Goal: Information Seeking & Learning: Learn about a topic

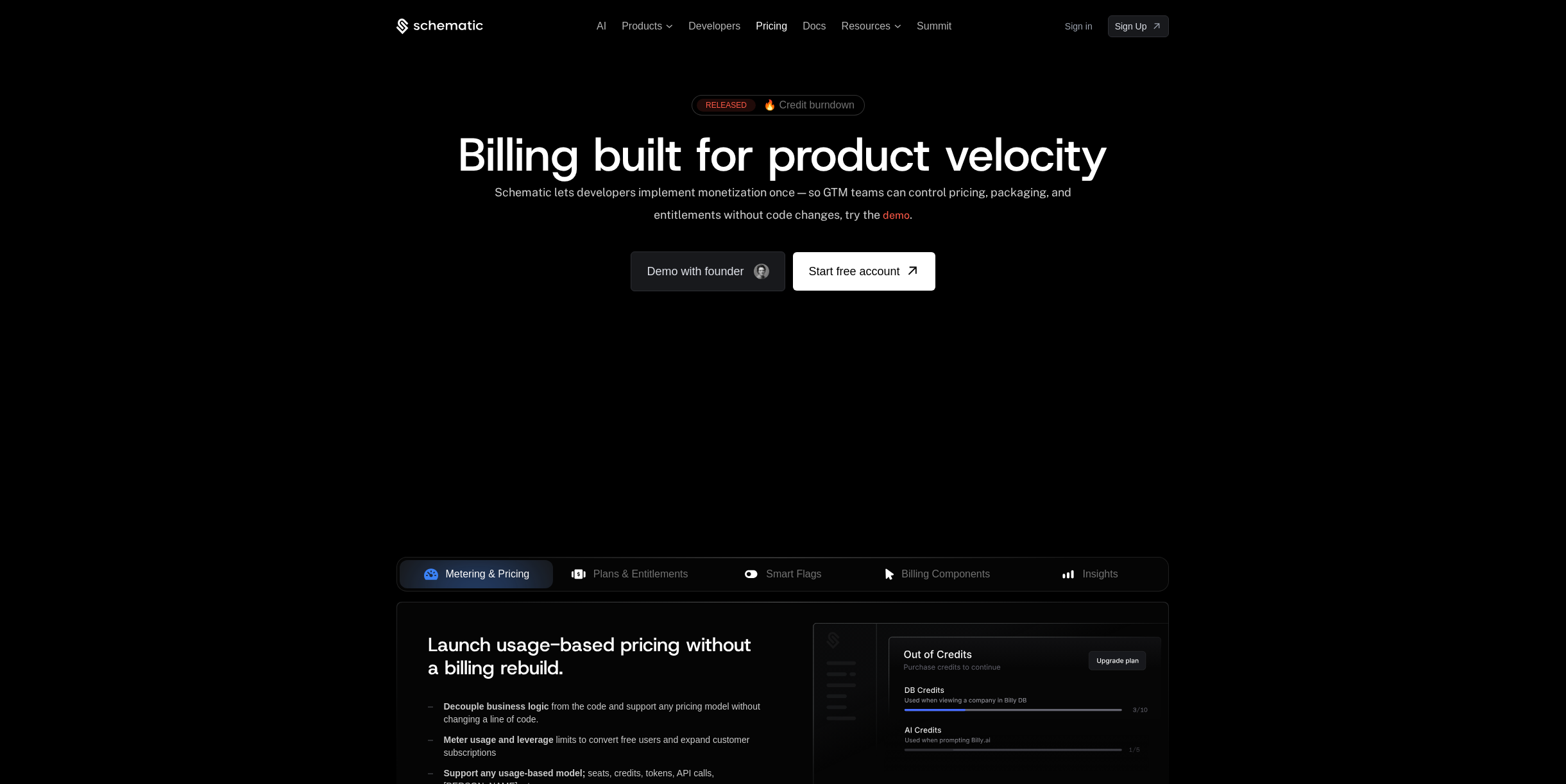
click at [778, 25] on span "Pricing" at bounding box center [772, 26] width 32 height 11
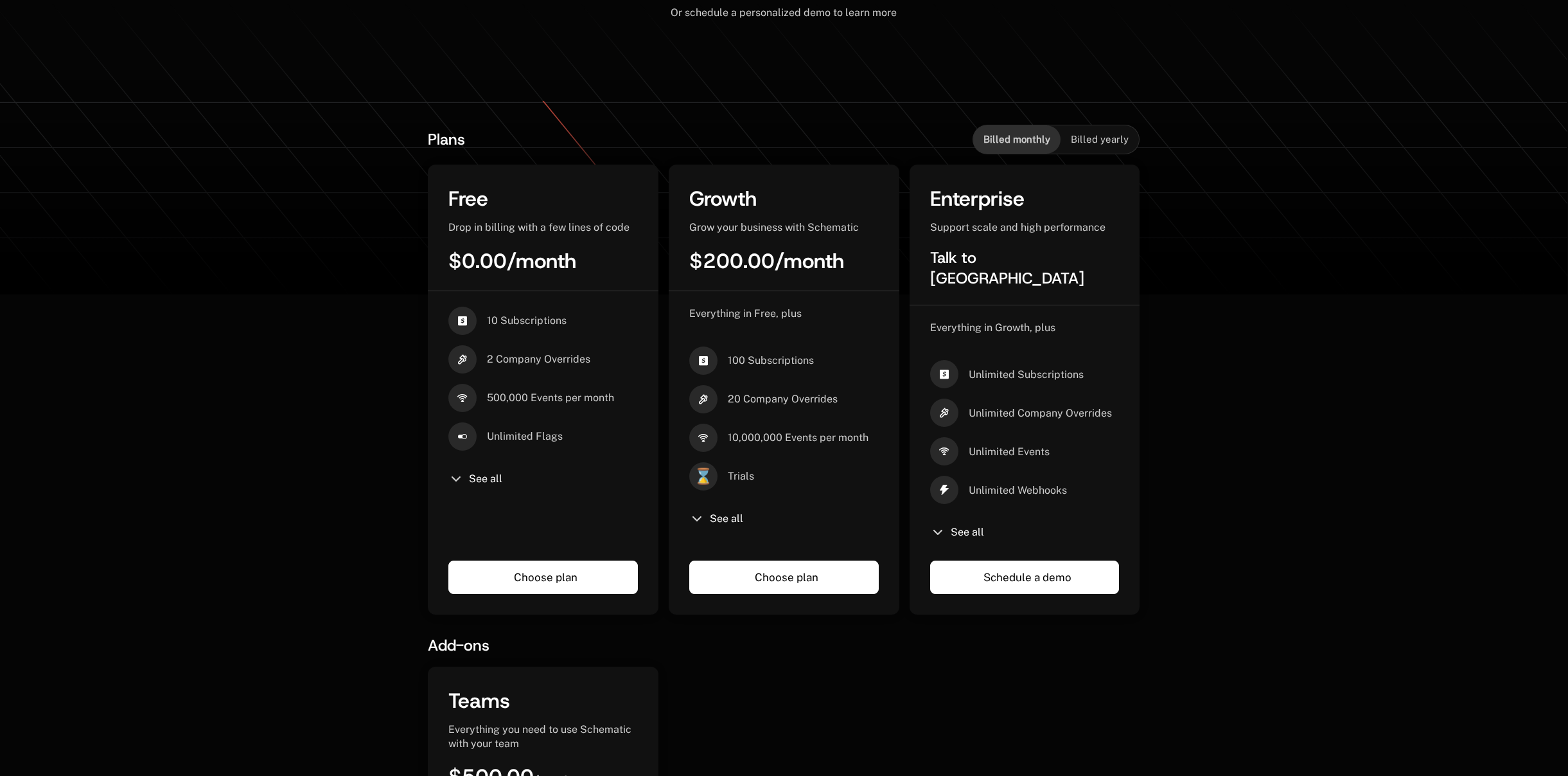
scroll to position [198, 0]
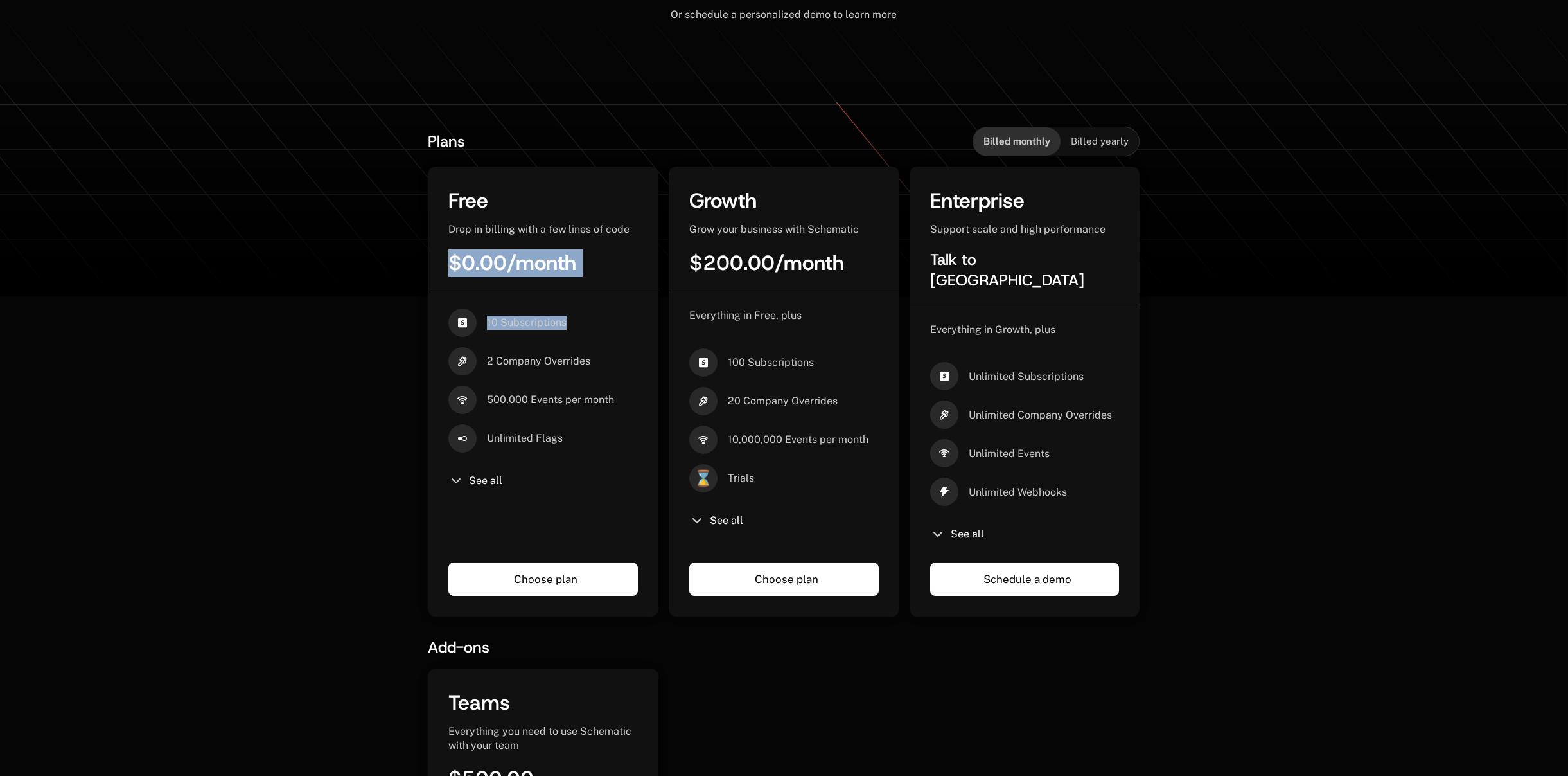
drag, startPoint x: 549, startPoint y: 322, endPoint x: 446, endPoint y: 267, distance: 116.8
click at [446, 267] on div "Free Drop in billing with a few lines of code $0.00 / month 10 Subscriptions 2 …" at bounding box center [543, 392] width 231 height 450
copy div "$0.00 / month 10 Subscriptions"
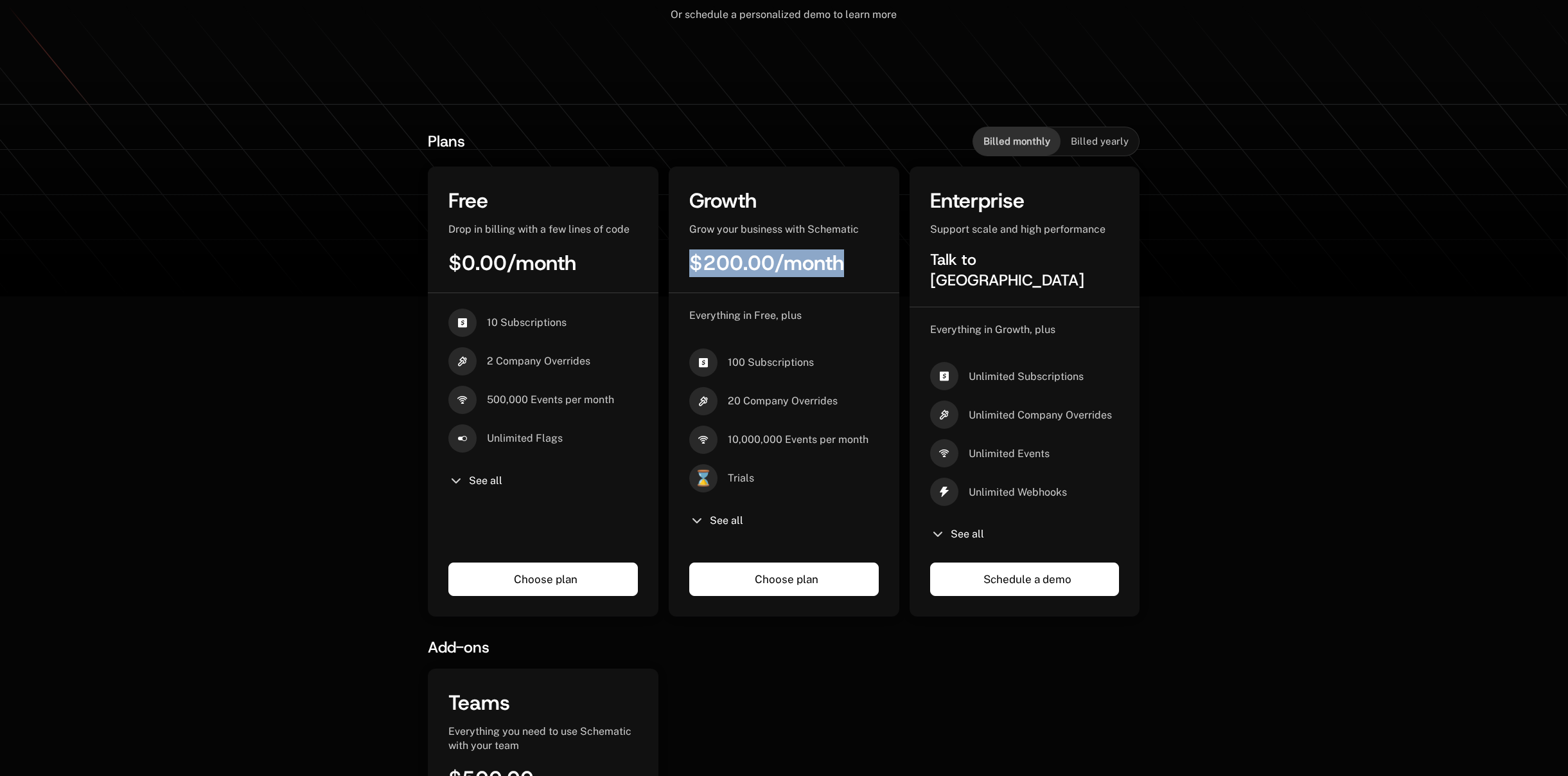
drag, startPoint x: 683, startPoint y: 259, endPoint x: 891, endPoint y: 255, distance: 208.0
click at [891, 255] on div "Growth Grow your business with Schematic $200.00 / month" at bounding box center [784, 240] width 231 height 106
copy div "$200.00 / month"
